Goal: Information Seeking & Learning: Find specific fact

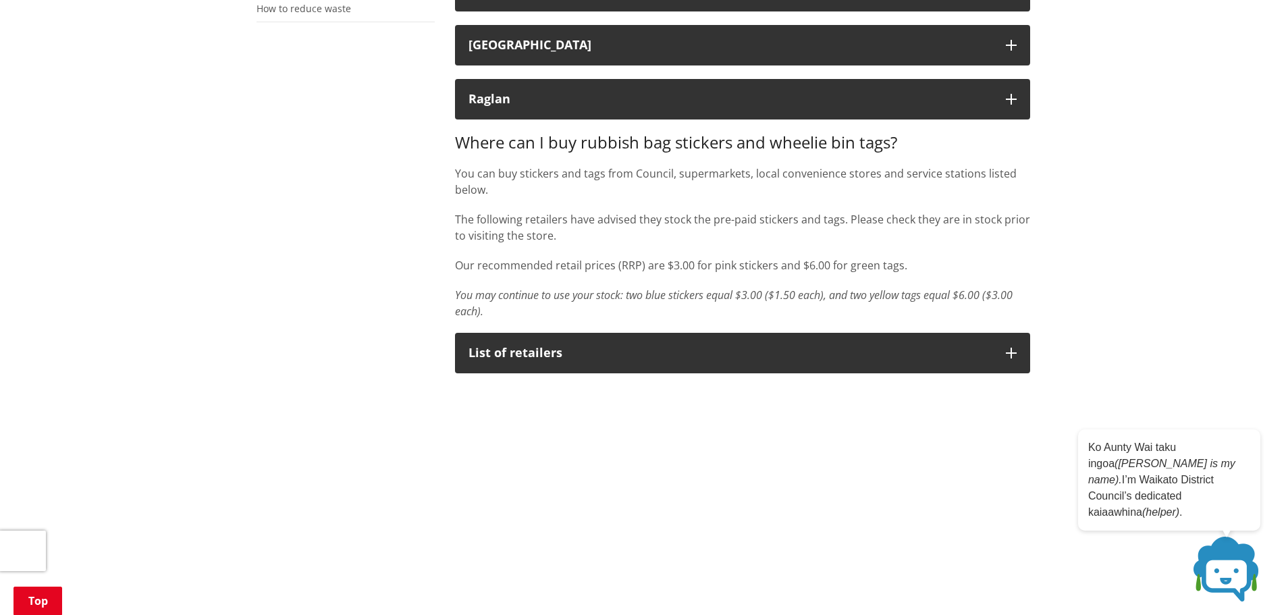
scroll to position [135, 0]
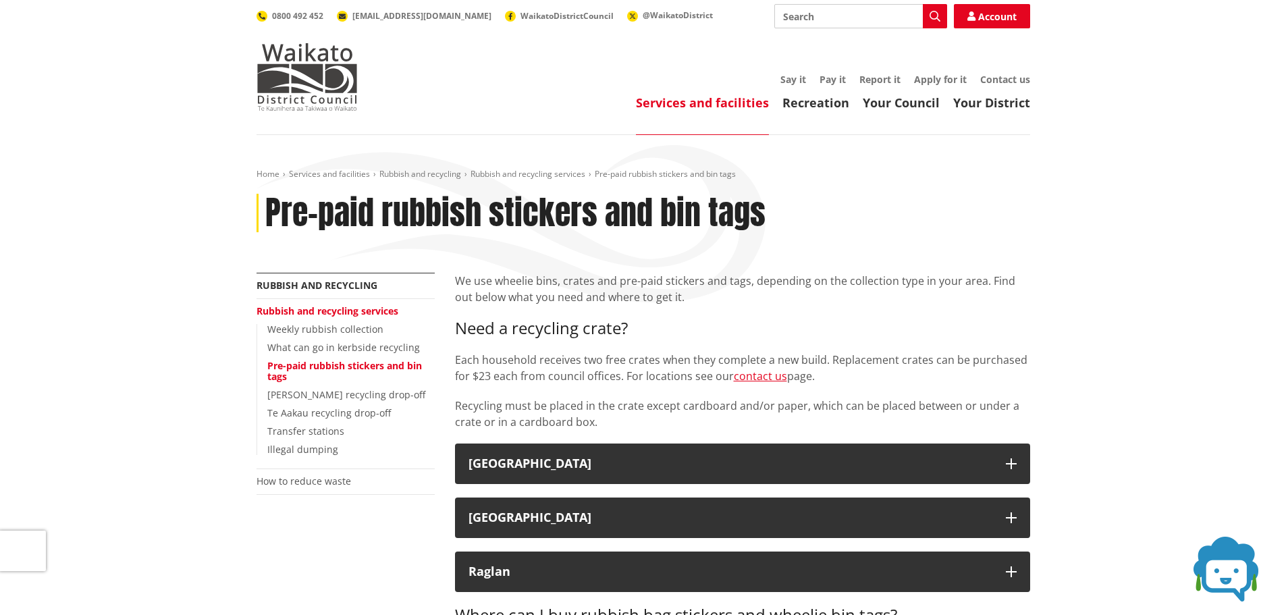
scroll to position [68, 0]
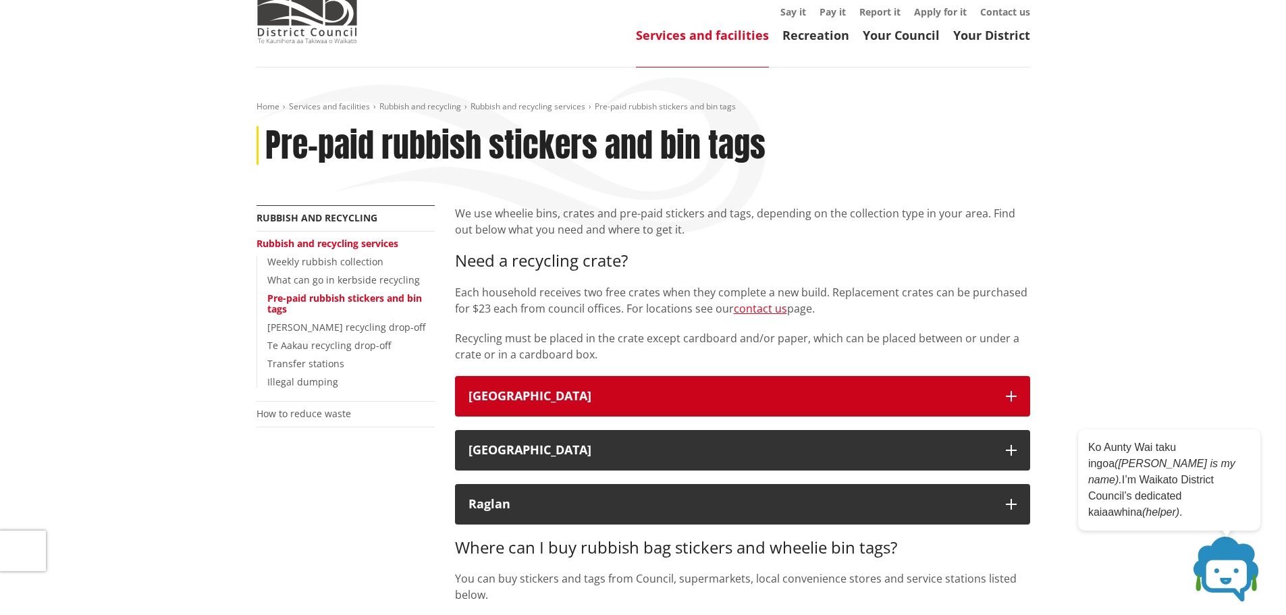
click at [551, 398] on div "[GEOGRAPHIC_DATA]" at bounding box center [731, 397] width 524 height 14
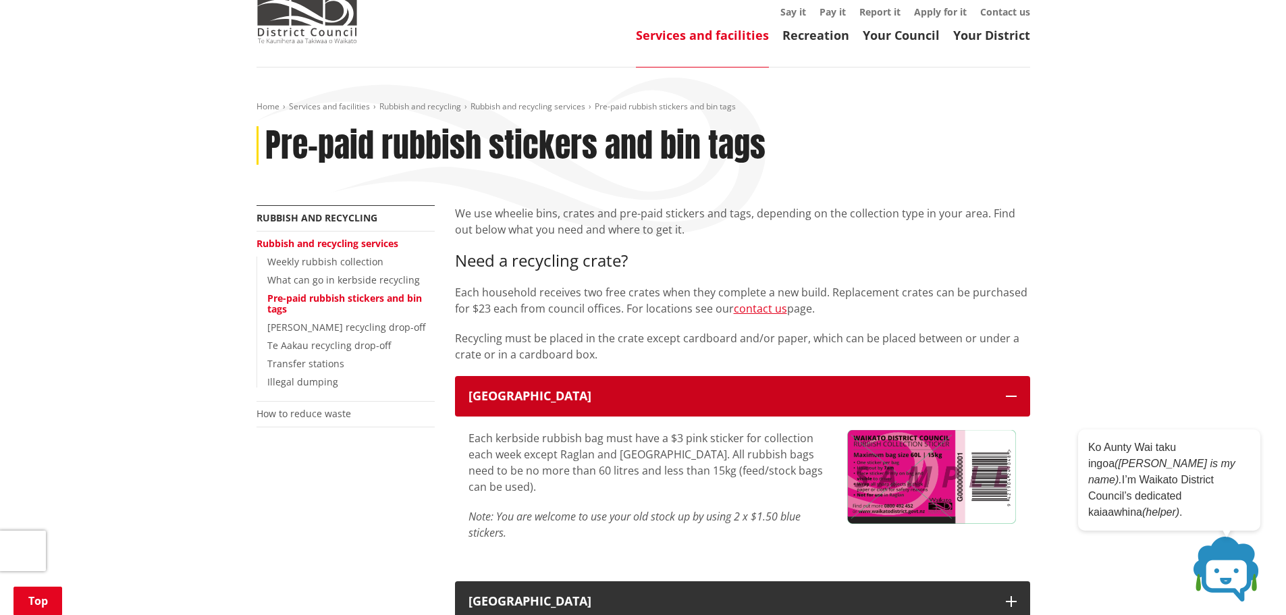
scroll to position [0, 0]
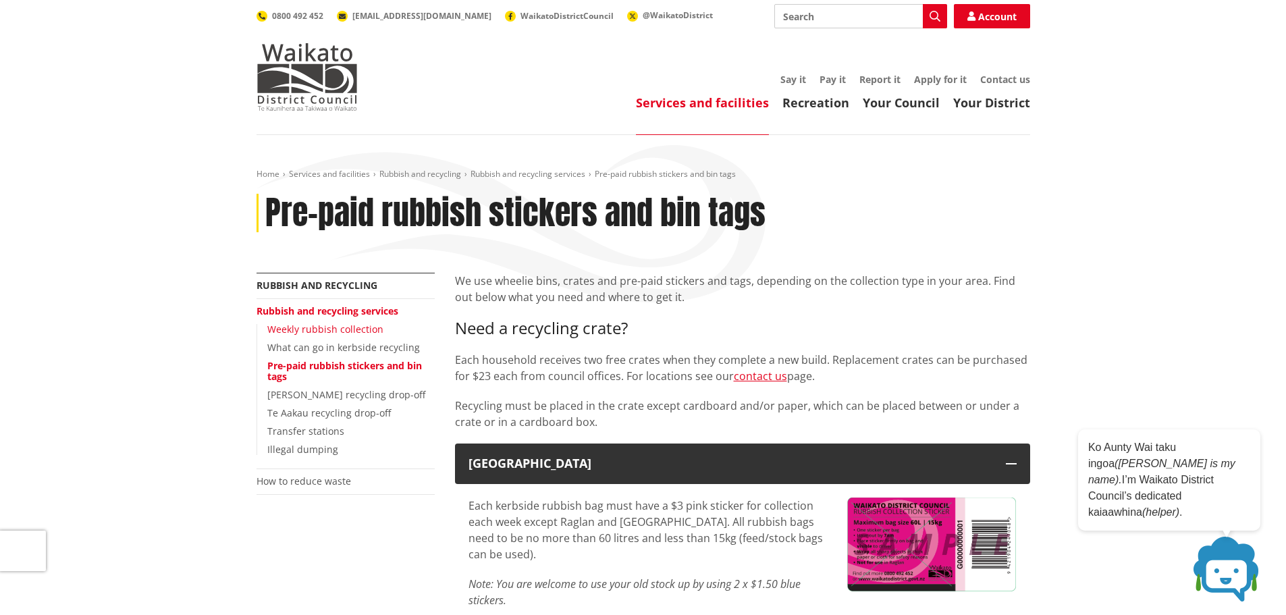
click at [352, 327] on link "Weekly rubbish collection" at bounding box center [325, 329] width 116 height 13
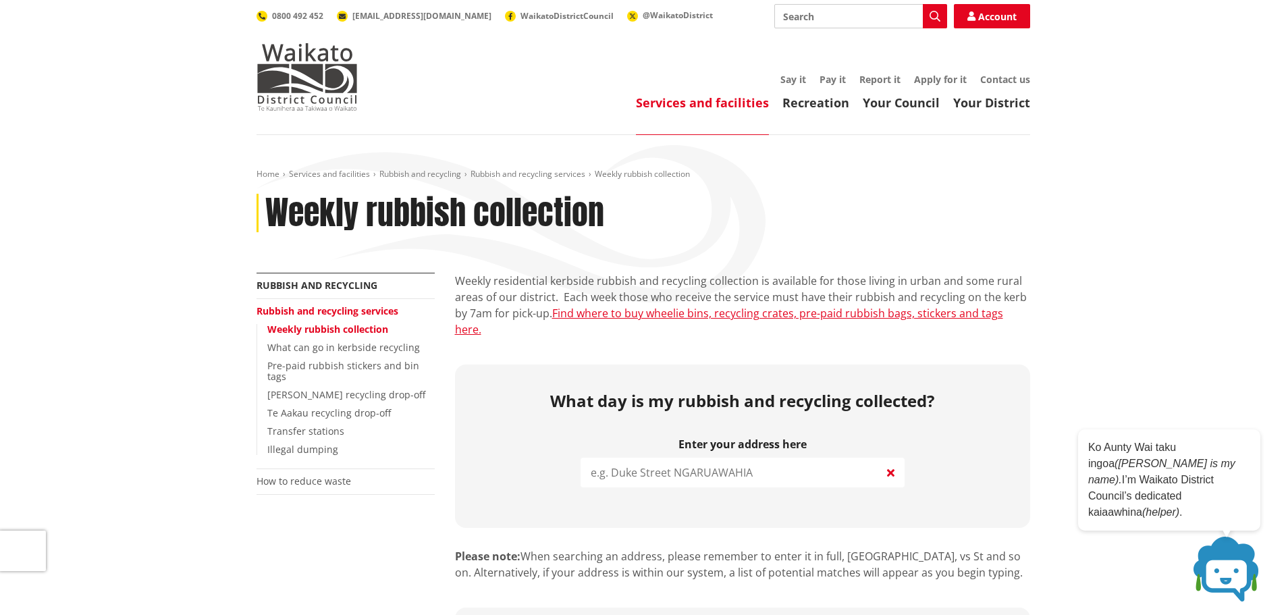
click at [758, 458] on input "search" at bounding box center [743, 473] width 324 height 30
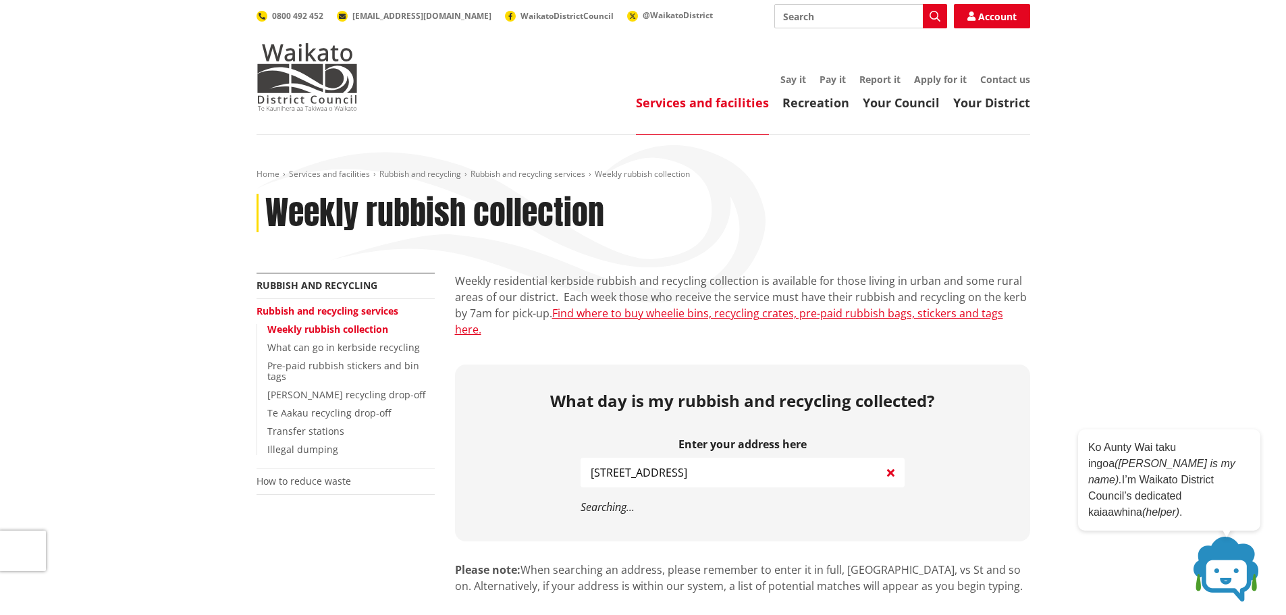
type input "[STREET_ADDRESS]"
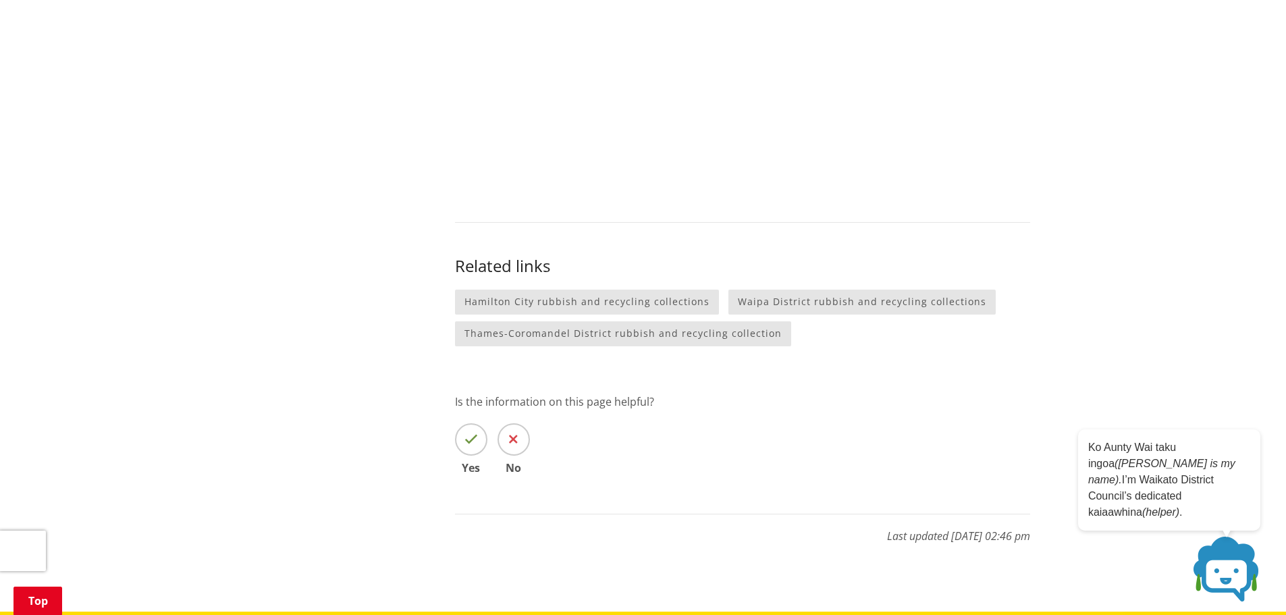
scroll to position [1418, 0]
